Goal: Check status: Check status

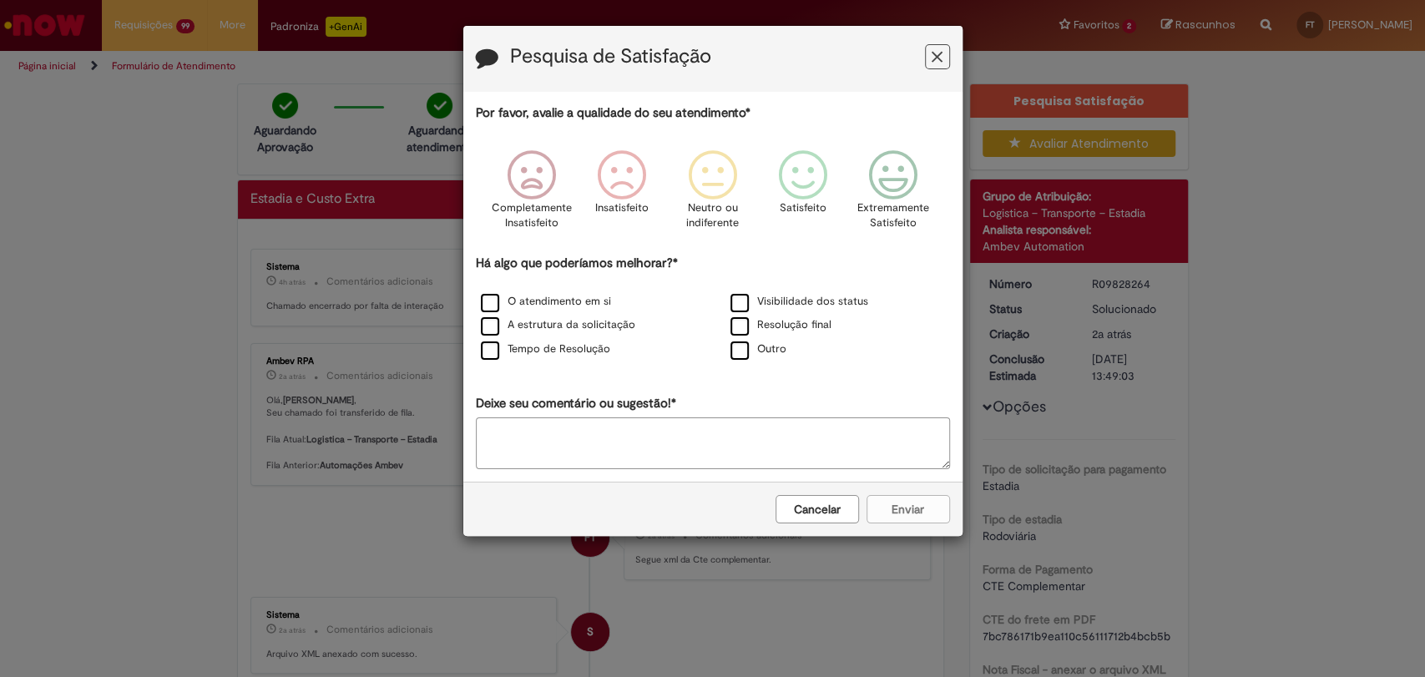
click at [926, 55] on button "Feedback" at bounding box center [937, 56] width 25 height 25
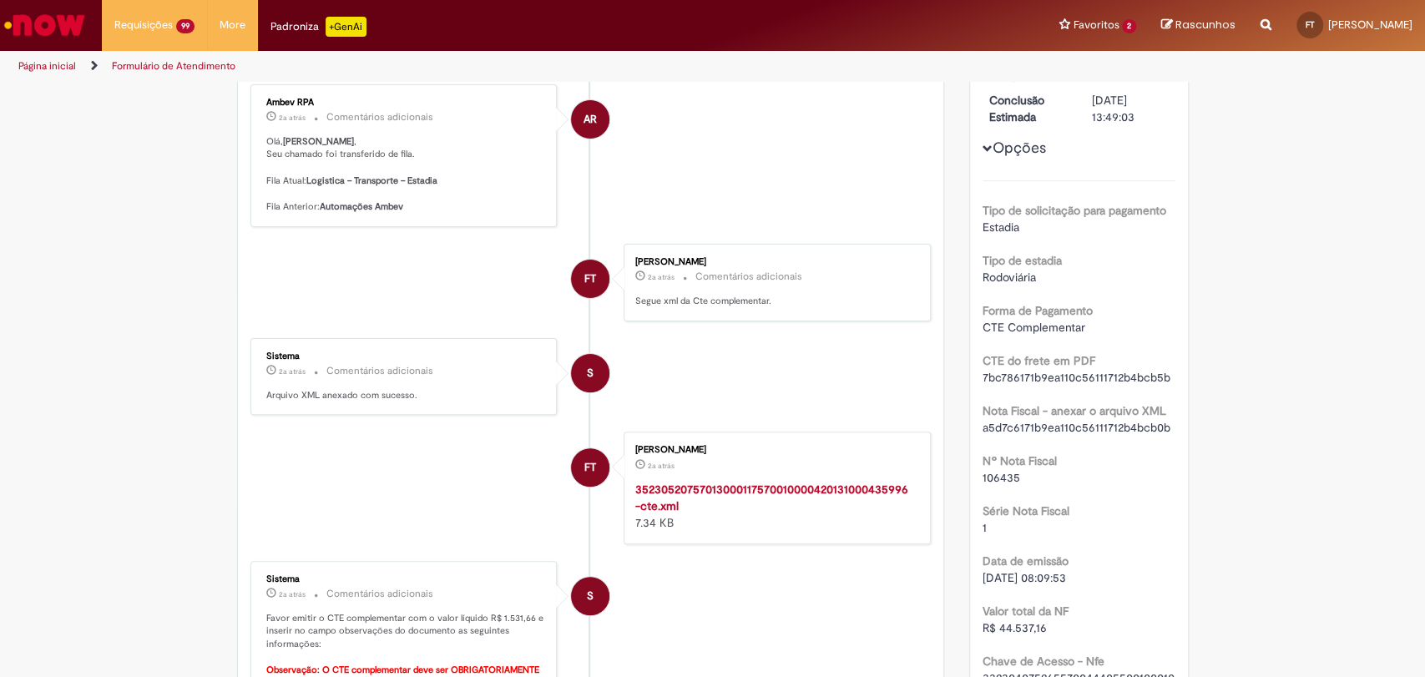
scroll to position [93, 0]
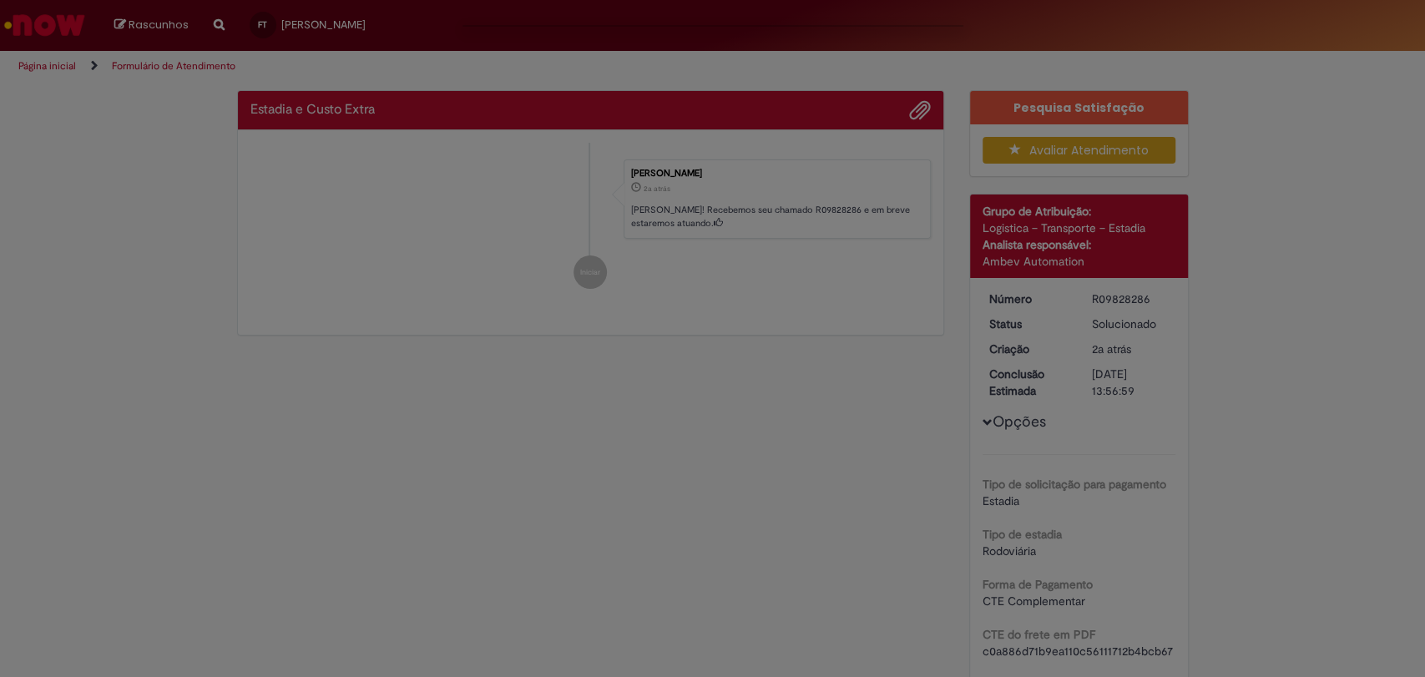
click at [1319, 266] on div "Feedback" at bounding box center [712, 338] width 1425 height 677
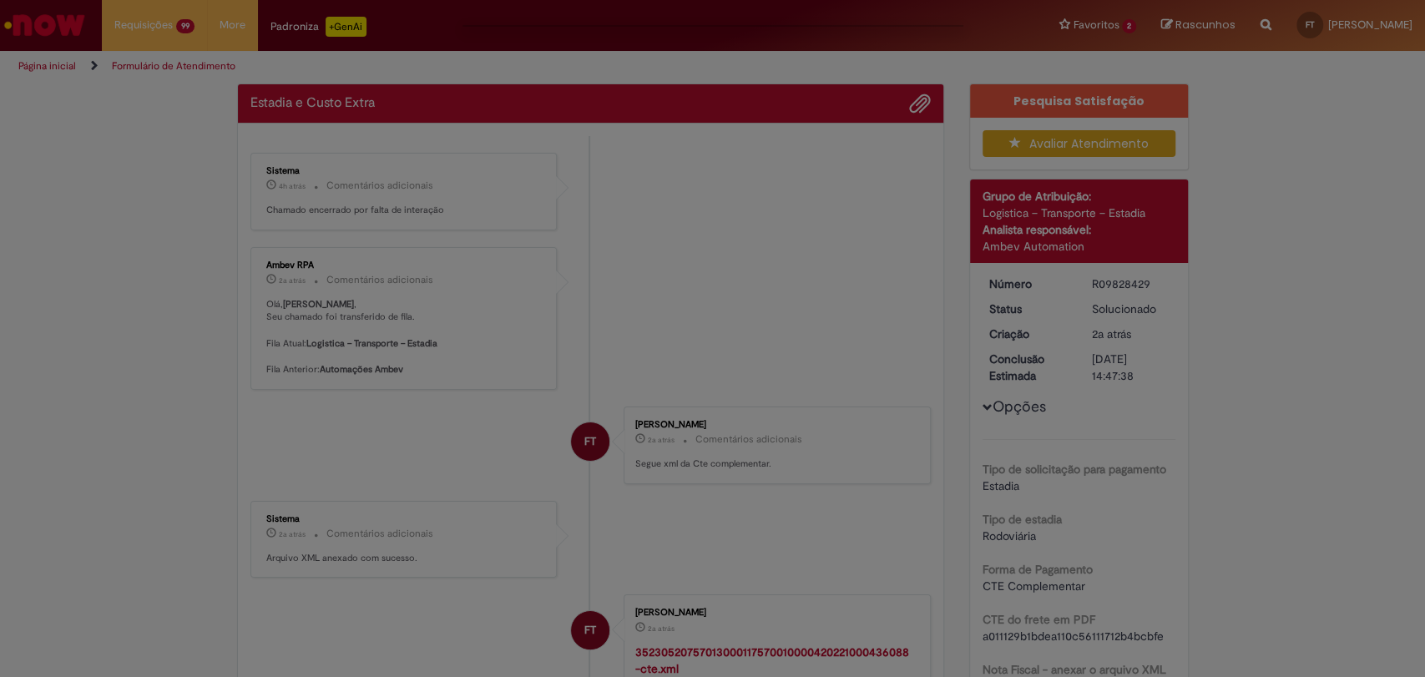
click at [1255, 394] on div "Feedback" at bounding box center [712, 338] width 1425 height 677
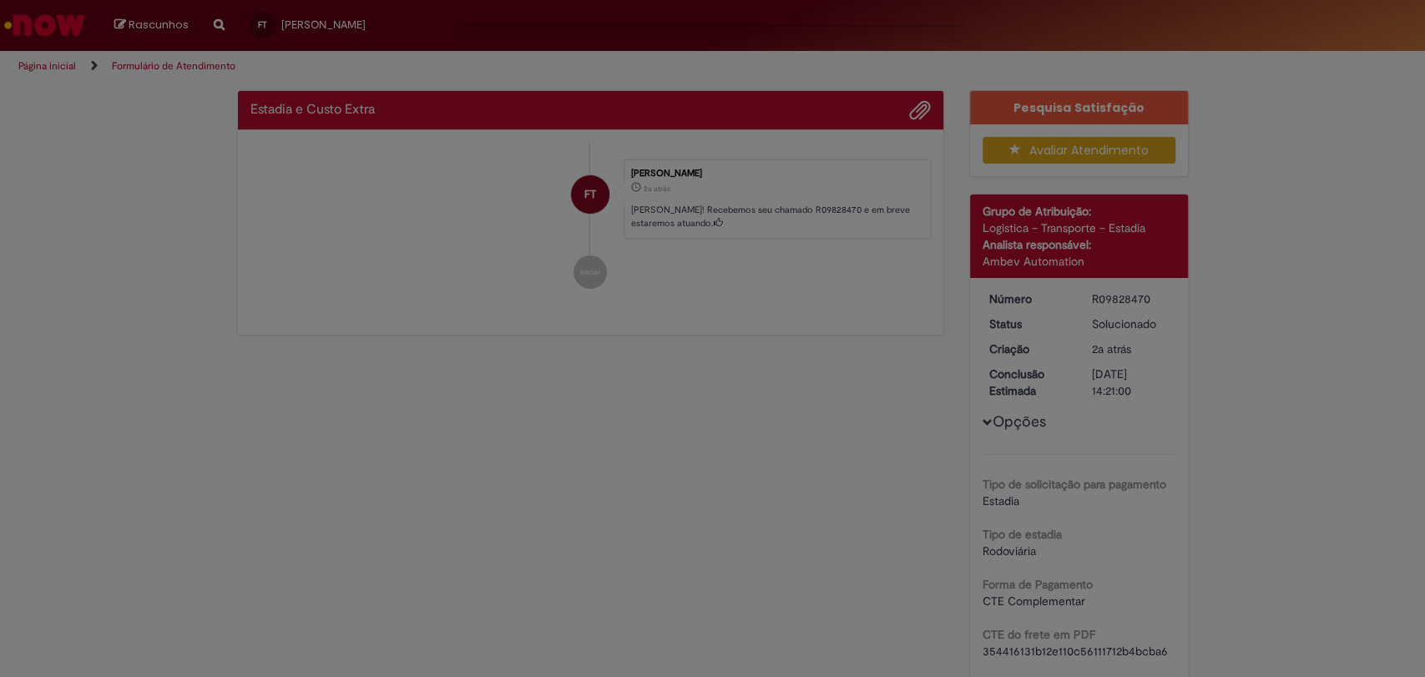
click at [1236, 340] on div "Feedback" at bounding box center [712, 338] width 1425 height 677
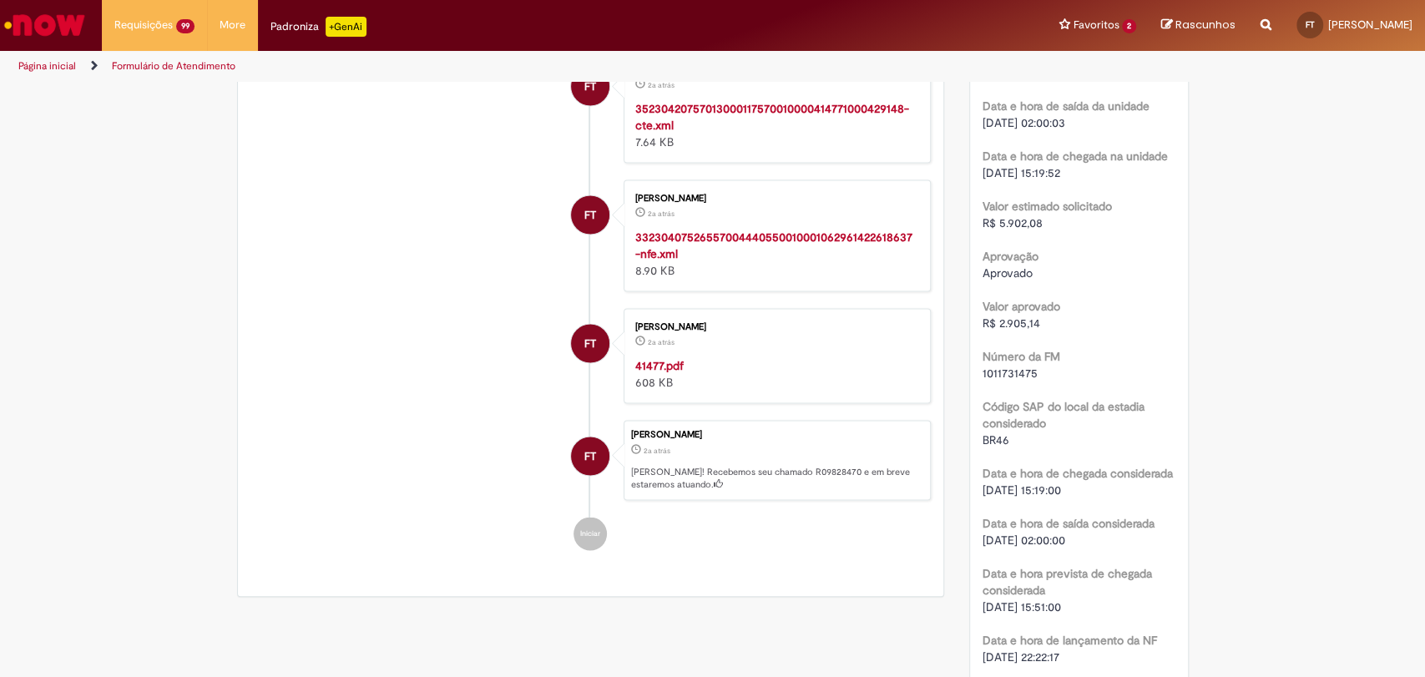
scroll to position [1866, 0]
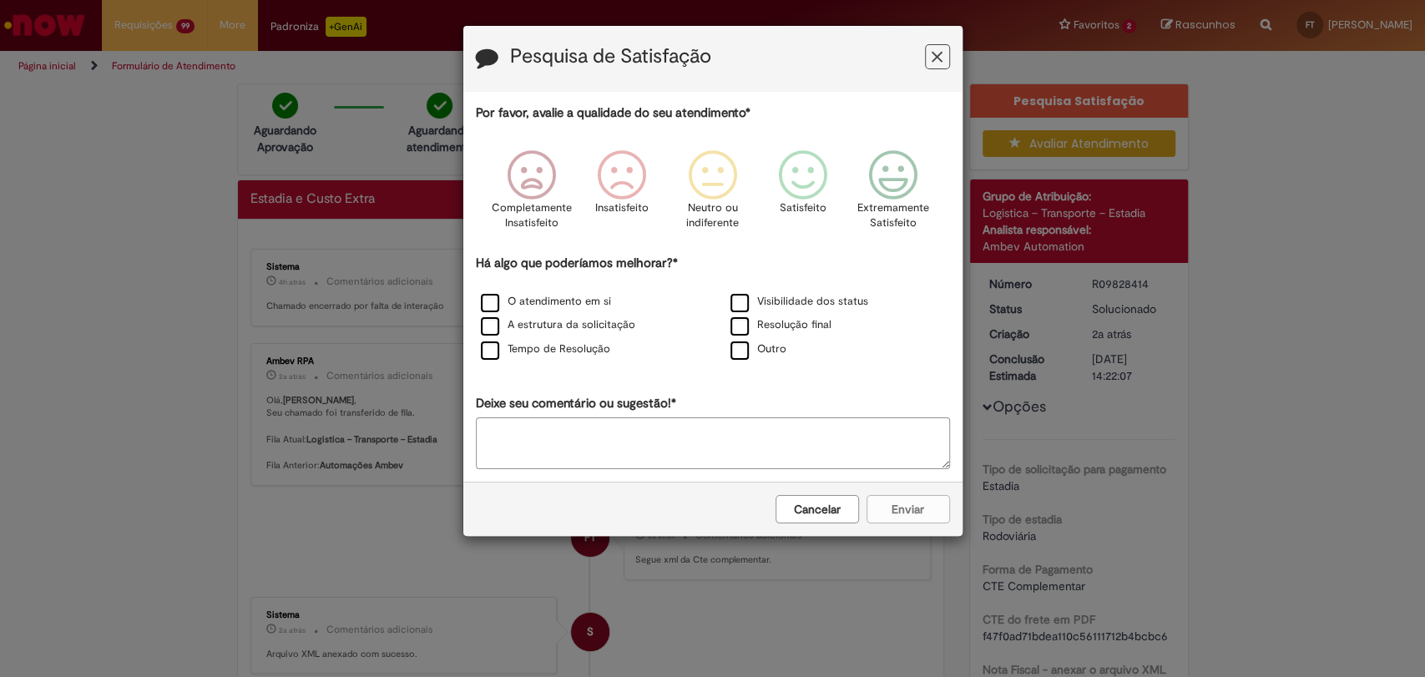
click at [933, 58] on icon "Feedback" at bounding box center [936, 57] width 11 height 18
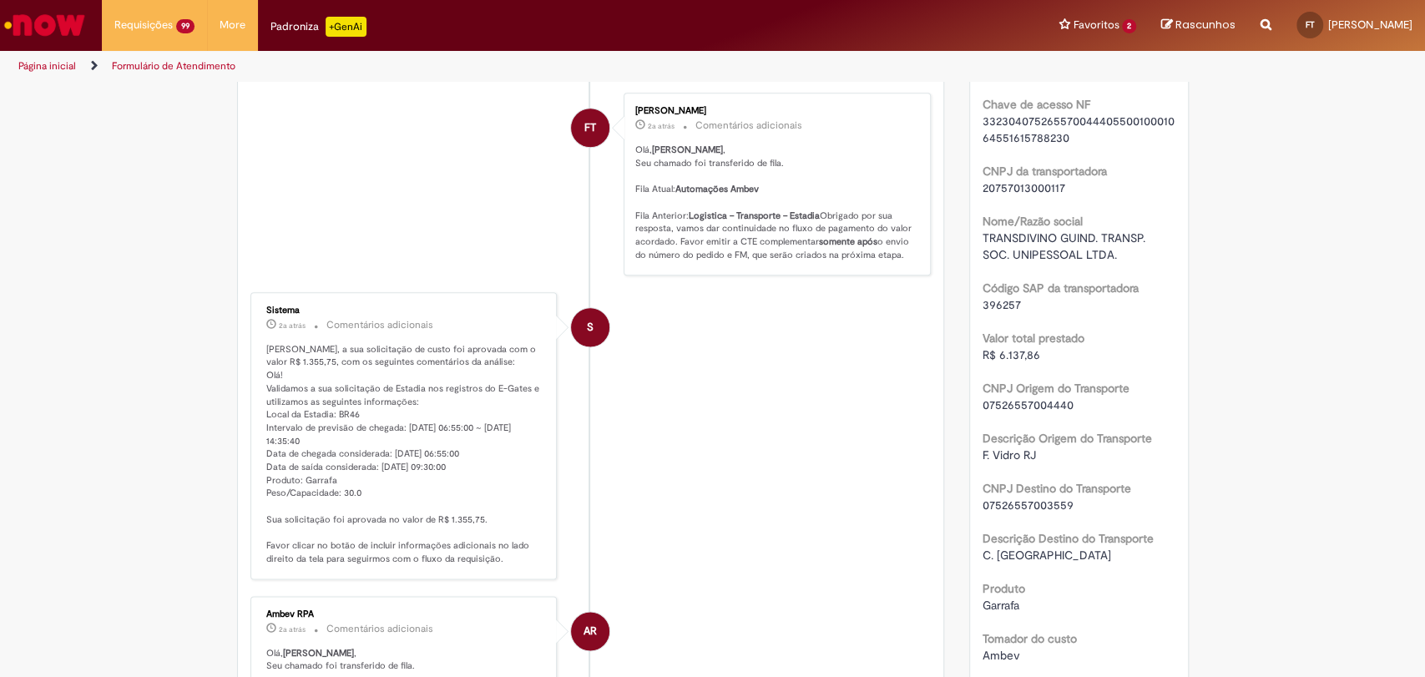
scroll to position [1205, 0]
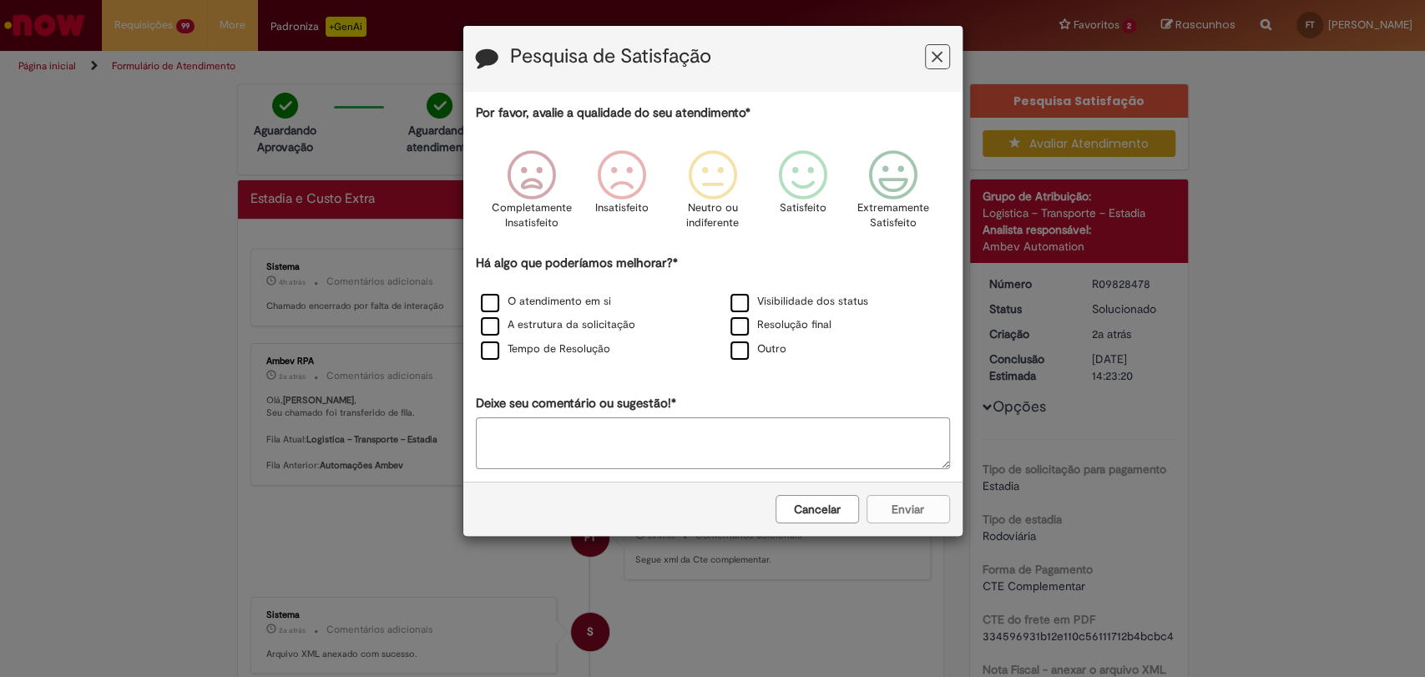
click at [931, 52] on icon "Feedback" at bounding box center [936, 57] width 11 height 18
click at [936, 55] on icon "Feedback" at bounding box center [936, 57] width 11 height 18
click at [848, 511] on button "Cancelar" at bounding box center [816, 509] width 83 height 28
click at [829, 511] on button "Cancelar" at bounding box center [816, 509] width 83 height 28
